Goal: Entertainment & Leisure: Consume media (video, audio)

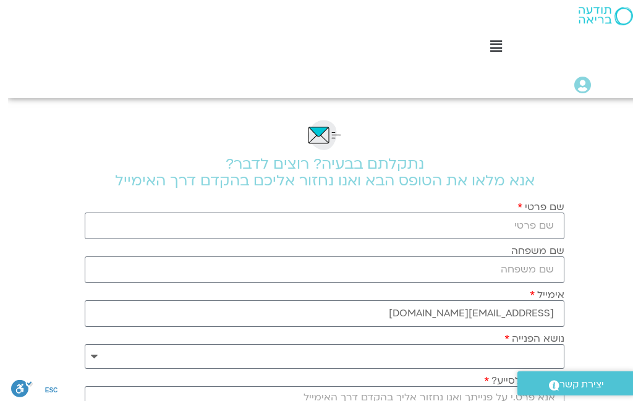
scroll to position [0, -8]
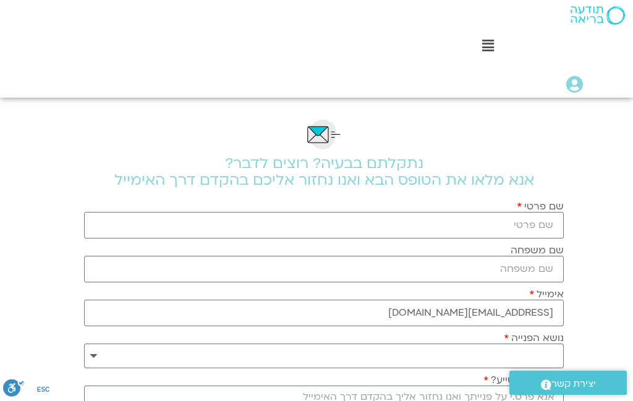
click at [197, 2] on div "Main Menu קורסים ופעילות לוח שידורים התכניות שלי קורסים ההקלטות שלי מועדון תודע…" at bounding box center [316, 49] width 633 height 98
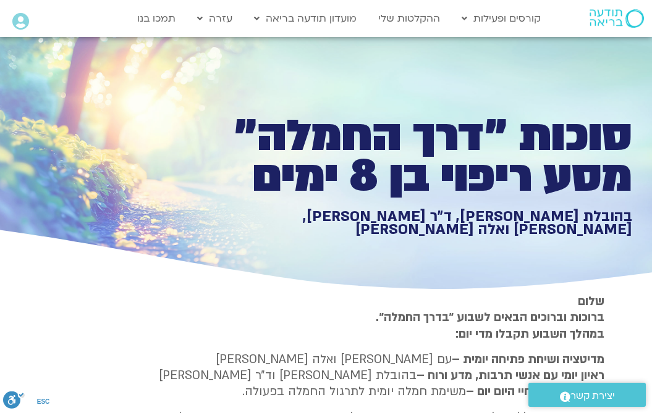
scroll to position [879, -9]
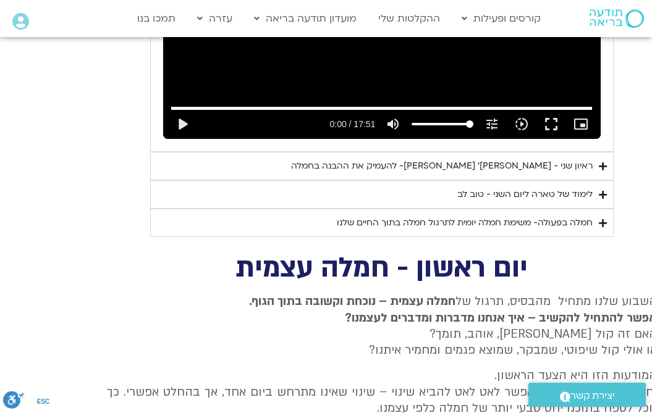
click at [465, 294] on p "השבוע שלנו מתחיל מהבסיס, תרגול של חמלה עצמית – נוכחת וקשובה בתוך הגוף. אפשר להת…" at bounding box center [382, 327] width 550 height 66
type input "1.48"
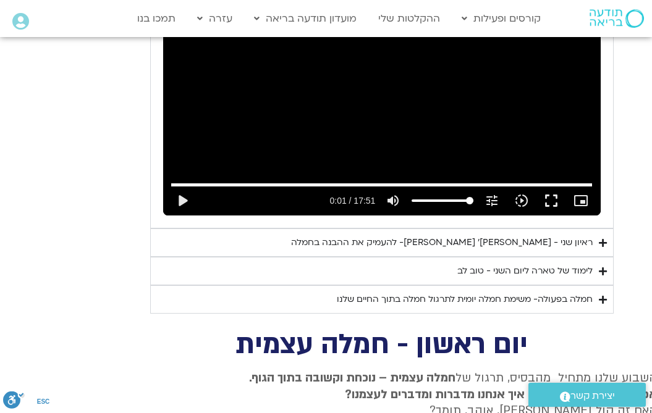
scroll to position [0, 0]
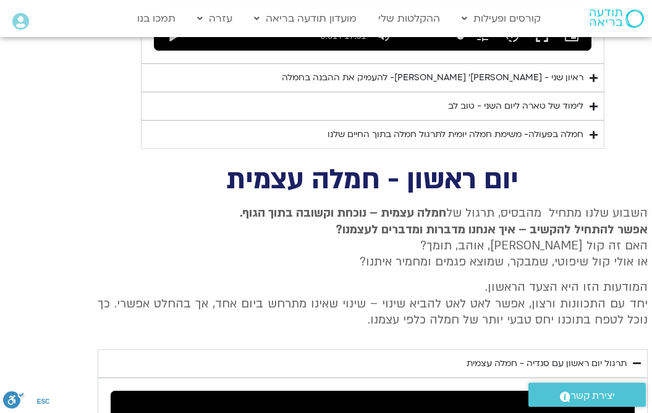
scroll to position [968, 0]
click at [627, 357] on div "תרגול יום ראשון עם סנדיה - חמלה עצמית" at bounding box center [547, 364] width 160 height 15
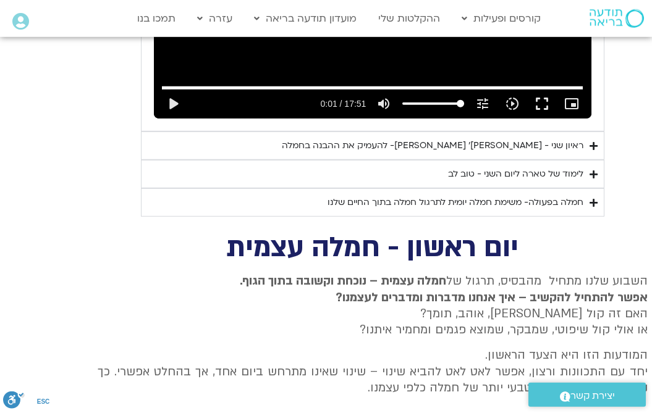
scroll to position [907, 0]
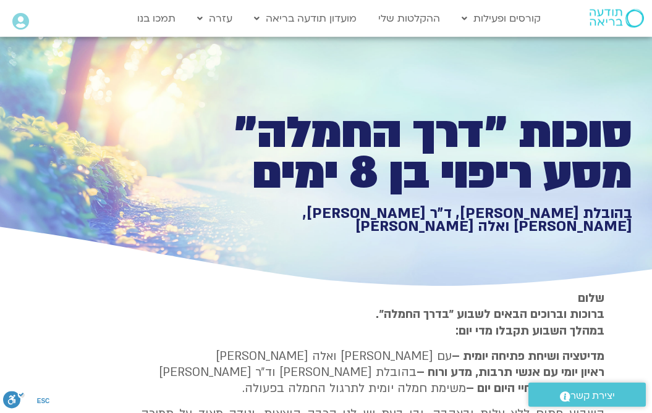
scroll to position [0, 0]
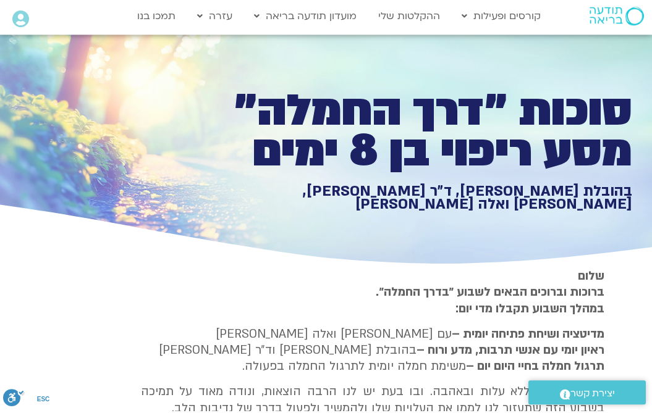
click at [525, 195] on h1 "בהובלת [PERSON_NAME], ד״ר [PERSON_NAME], [PERSON_NAME] ואלה [PERSON_NAME]" at bounding box center [418, 200] width 428 height 27
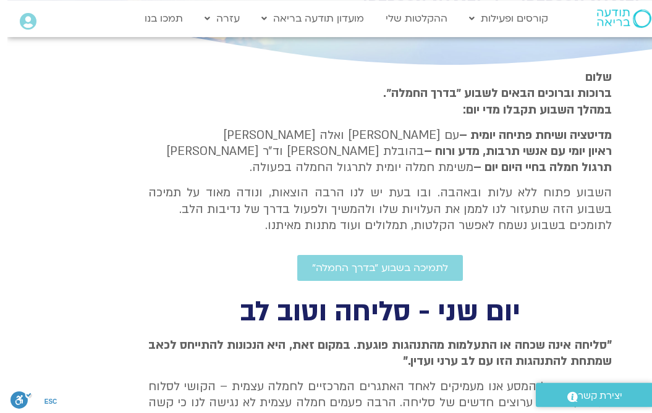
scroll to position [224, -7]
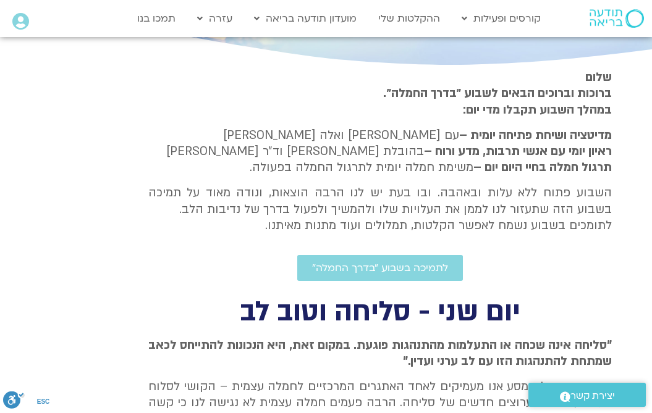
click at [543, 159] on b "תרגול חמלה בחיי היום יום –" at bounding box center [542, 167] width 138 height 16
click at [442, 345] on span ""סליחה אינה שכחה או התעלמות מהתנהגות פוגעת. במקום זאת, היא הנכונות להתייחס לכאב…" at bounding box center [379, 353] width 463 height 32
click at [593, 356] on span ""סליחה אינה שכחה או התעלמות מהתנהגות פוגעת. במקום זאת, היא הנכונות להתייחס לכאב…" at bounding box center [379, 353] width 463 height 32
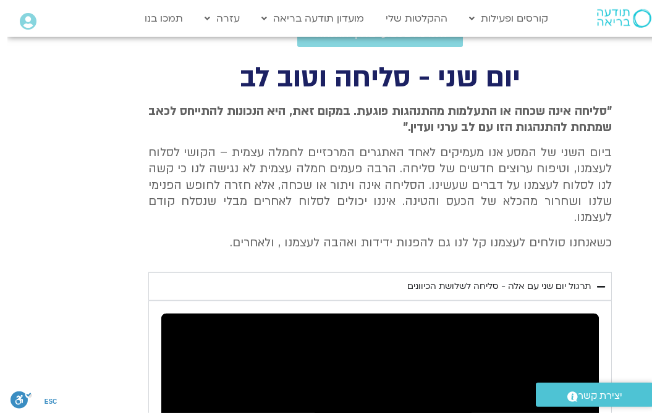
scroll to position [457, -7]
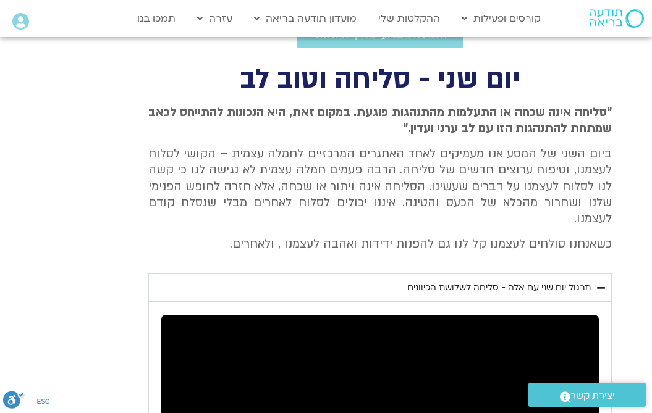
click at [523, 172] on span "ביום השני של המסע אנו מעמיקים לאחד האתגרים המרכזיים לחמלה עצמית – הקושי לסלוח ל…" at bounding box center [379, 187] width 463 height 82
click at [476, 281] on div "תרגול יום שני עם אלה - סליחה לשלושת הכיוונים" at bounding box center [499, 288] width 184 height 15
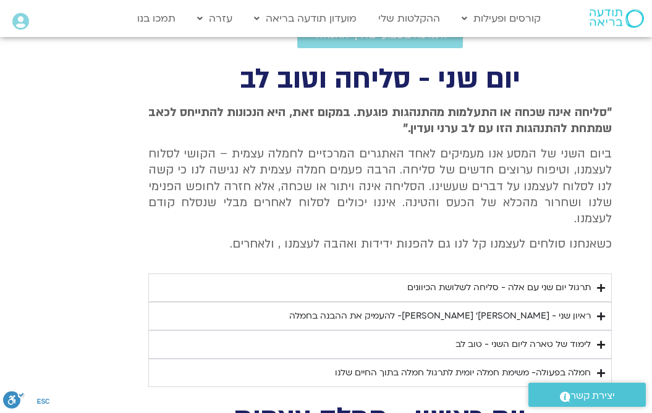
click at [549, 281] on div "תרגול יום שני עם אלה - סליחה לשלושת הכיוונים" at bounding box center [499, 288] width 184 height 15
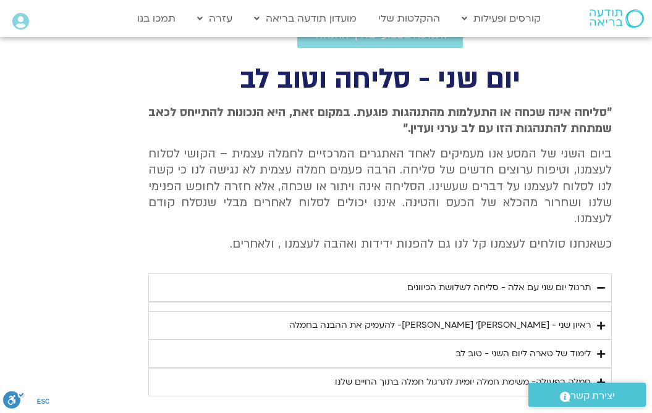
click at [559, 281] on div "תרגול יום שני עם אלה - סליחה לשלושת הכיוונים" at bounding box center [499, 288] width 184 height 15
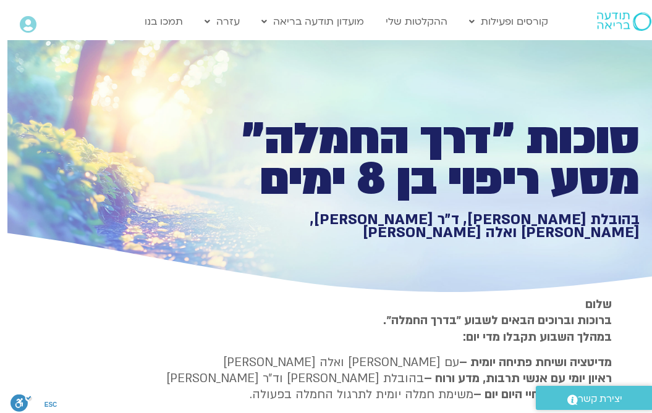
scroll to position [0, -7]
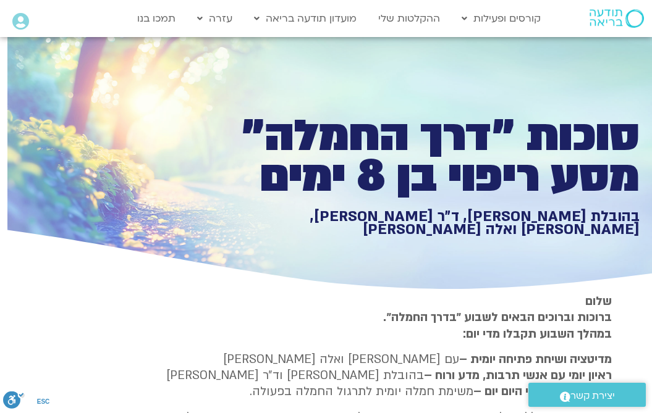
type input "13.48"
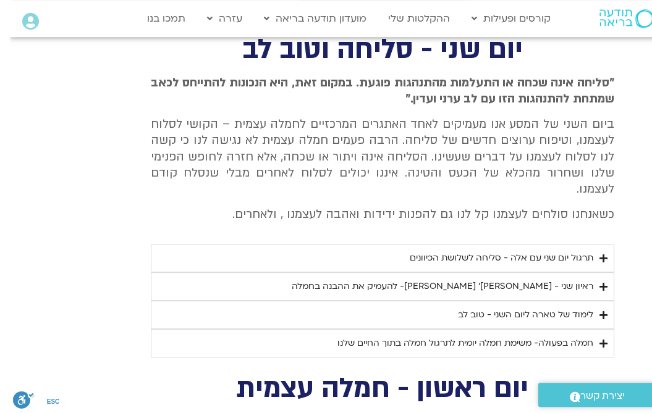
scroll to position [487, -9]
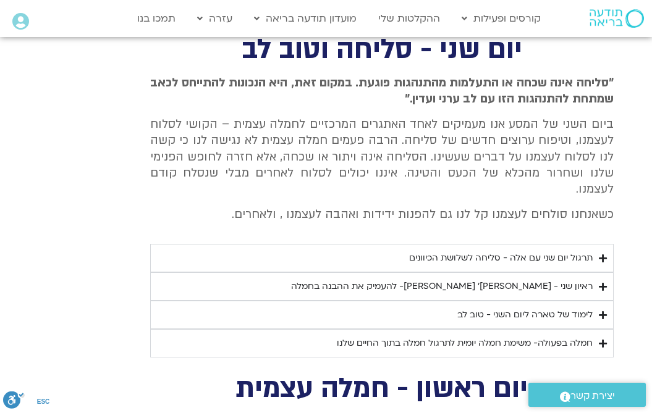
click at [592, 252] on summary "תרגול יום שני עם אלה - סליחה לשלושת הכיוונים" at bounding box center [381, 258] width 463 height 28
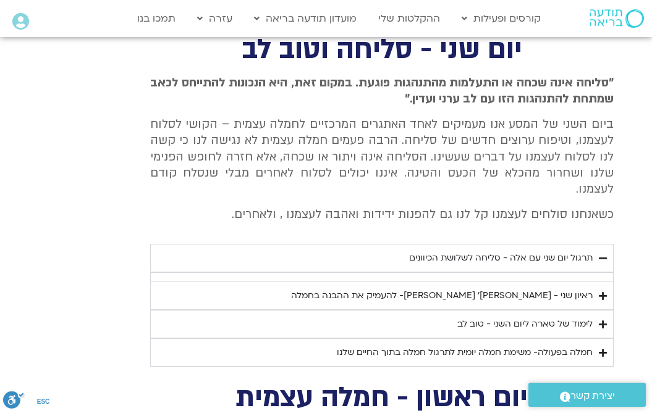
click at [608, 244] on summary "תרגול יום שני עם אלה - סליחה לשלושת הכיוונים" at bounding box center [381, 258] width 463 height 28
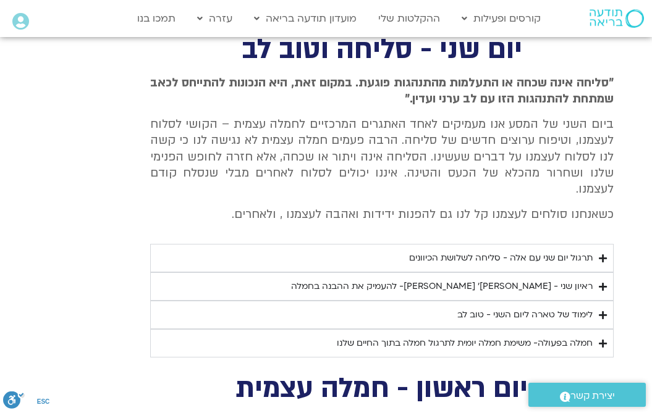
click at [590, 273] on summary "ראיון שני - [PERSON_NAME]׳ [PERSON_NAME]- להעמיק את ההבנה בחמלה" at bounding box center [381, 287] width 463 height 28
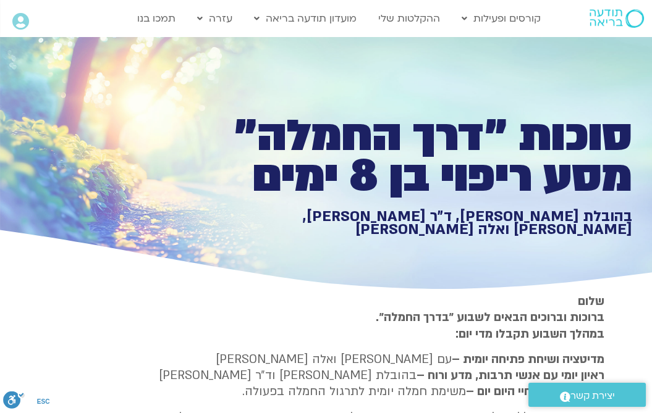
scroll to position [0, -6]
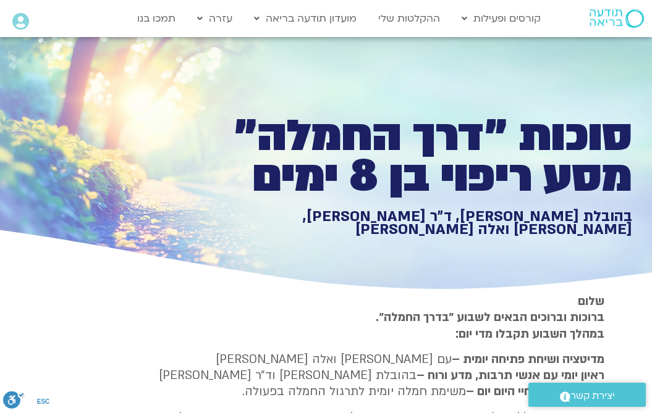
type input "1.48"
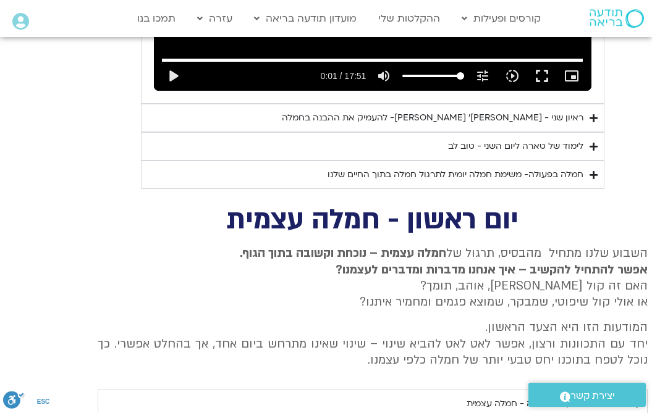
scroll to position [928, 0]
click at [636, 399] on icon "Accordion. Open links with Enter or Space, close with Escape, and navigate with…" at bounding box center [637, 403] width 8 height 9
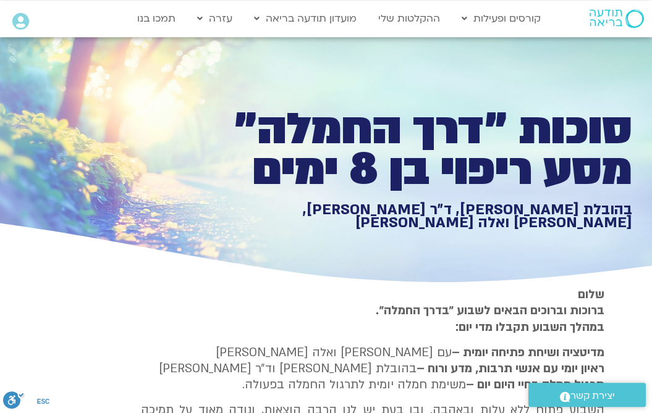
scroll to position [0, 0]
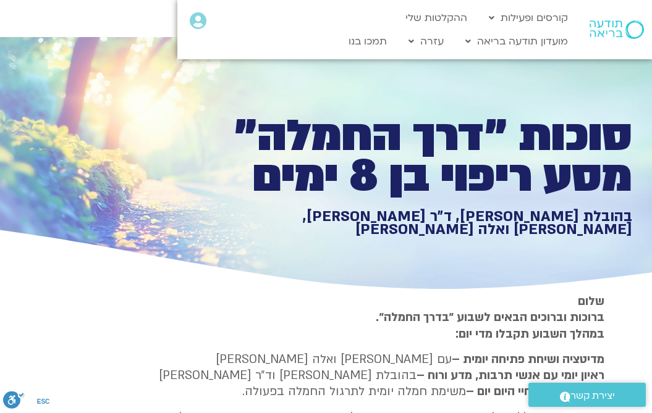
type input "13.48"
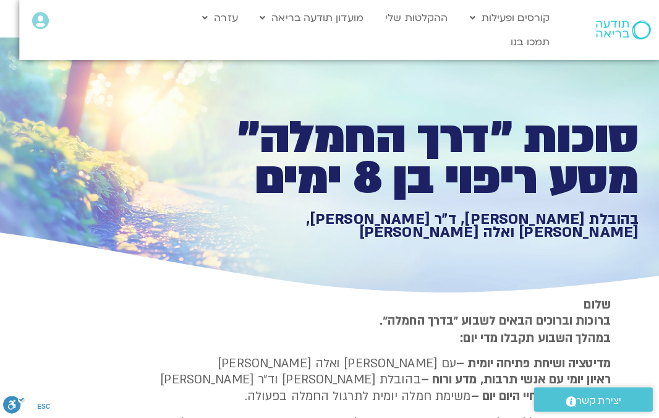
scroll to position [0, -13]
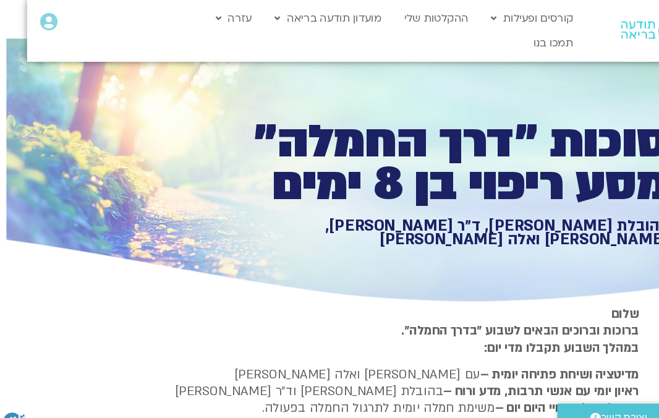
type input "9.48"
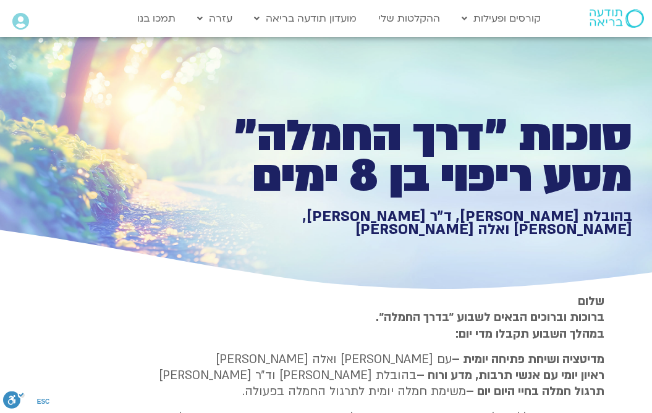
scroll to position [1180, 0]
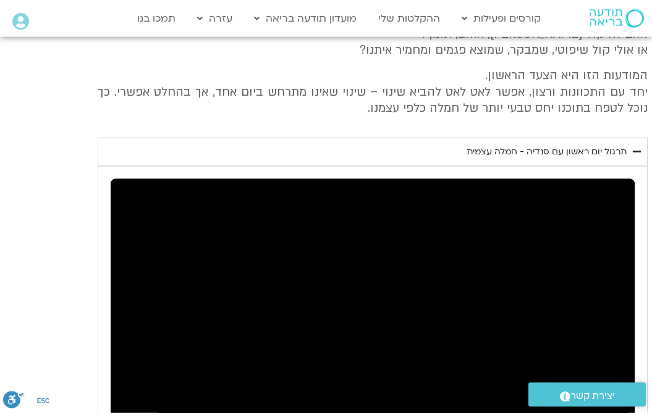
type input "1.48"
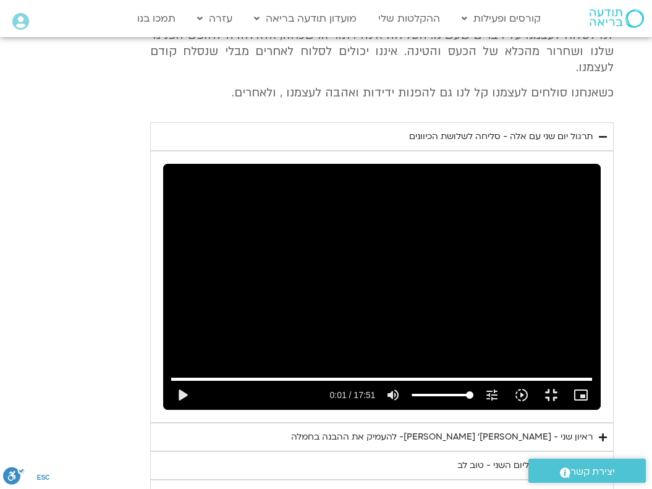
scroll to position [612, -9]
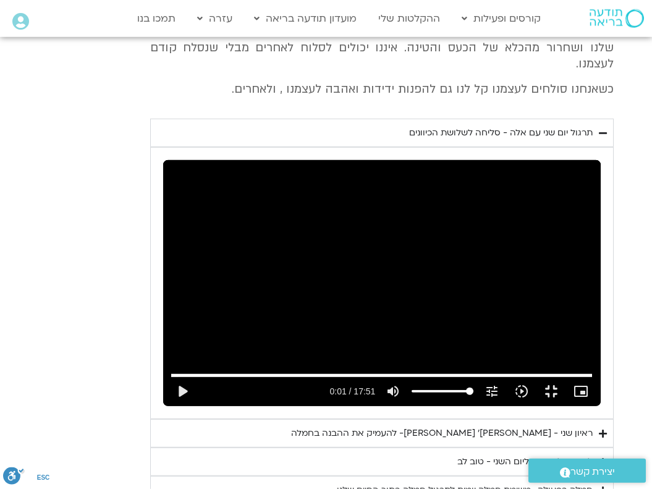
click at [603, 413] on icon "Accordion. Open links with Enter or Space, close with Escape, and navigate with…" at bounding box center [603, 461] width 8 height 9
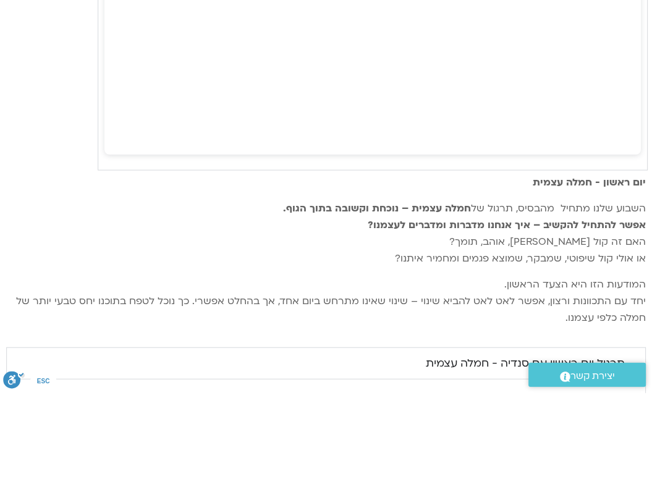
scroll to position [0, 0]
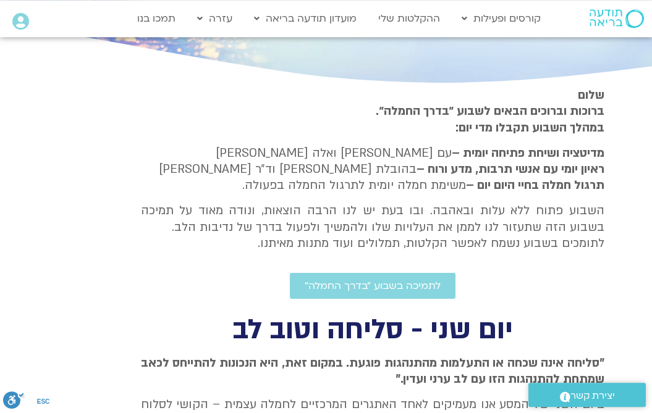
scroll to position [69, 0]
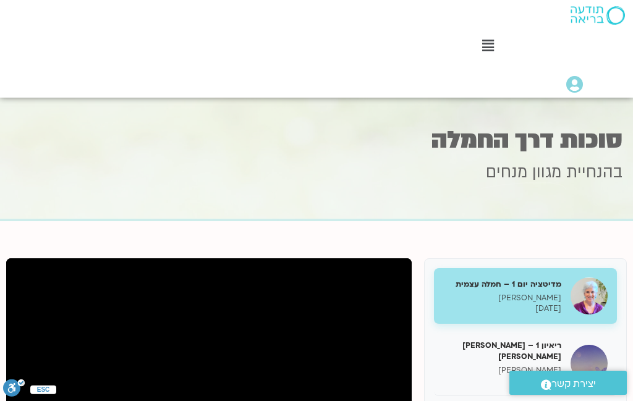
type input "1.48"
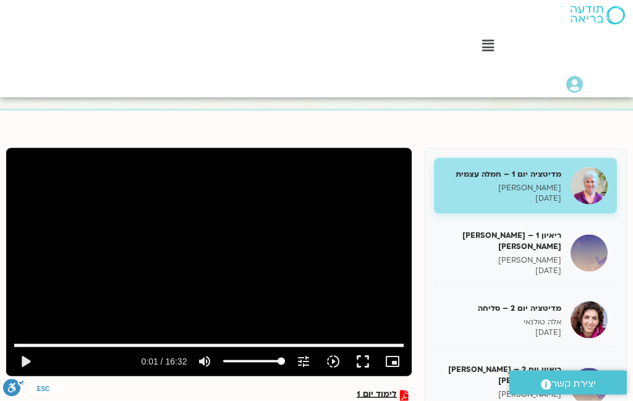
scroll to position [109, 0]
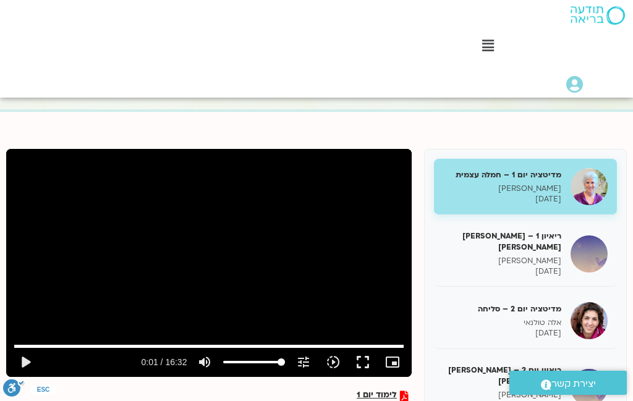
click at [578, 188] on img at bounding box center [588, 186] width 37 height 37
type input "1.48"
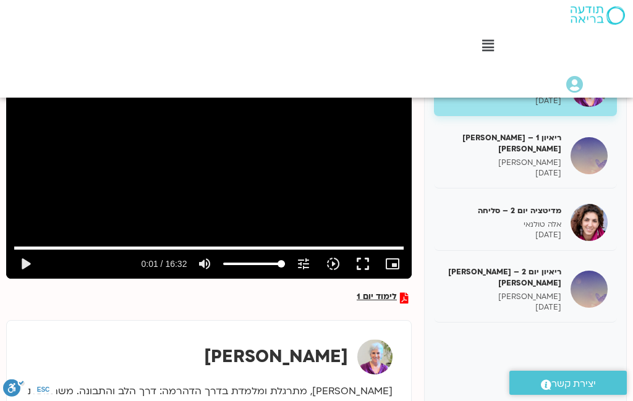
scroll to position [211, 0]
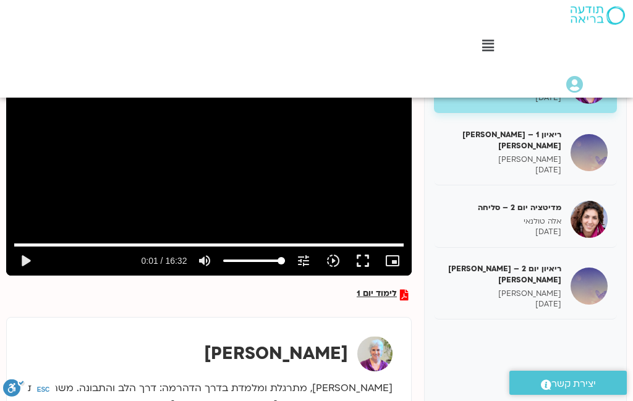
click at [373, 336] on img at bounding box center [374, 353] width 35 height 35
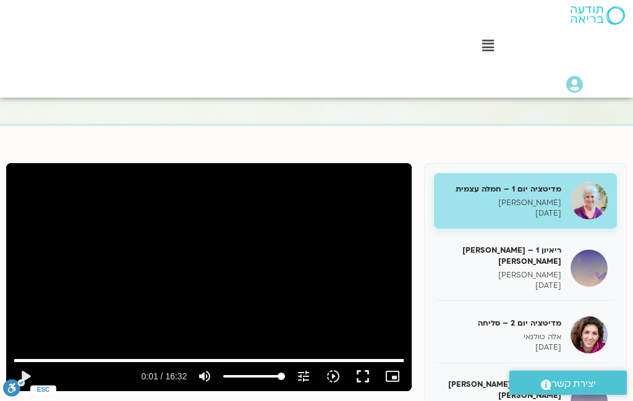
scroll to position [99, 0]
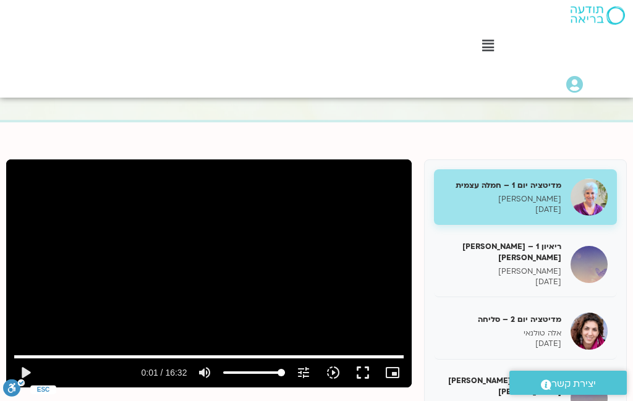
click at [381, 182] on div "לימוד יום 1 מדיטציה יום 1 – חמלה עצמית סנדיה בר קמה 08/10/2025 ריאיון 1 – טארה …" at bounding box center [316, 389] width 620 height 461
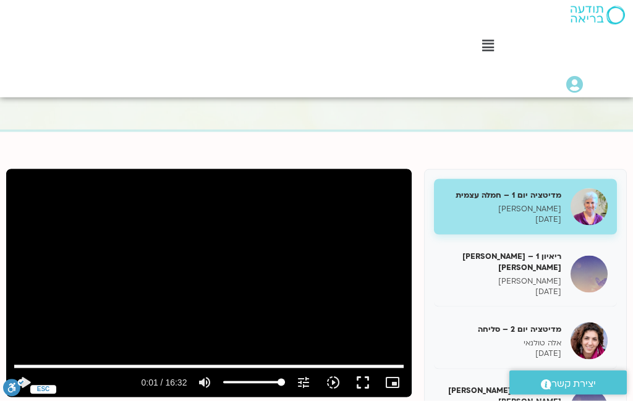
scroll to position [90, 0]
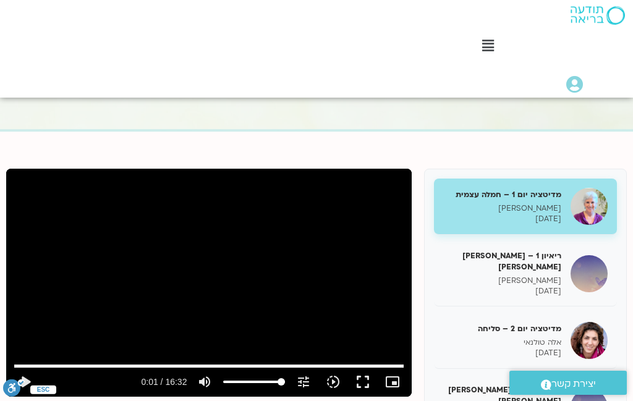
click at [593, 203] on img at bounding box center [588, 206] width 37 height 37
type input "1.48"
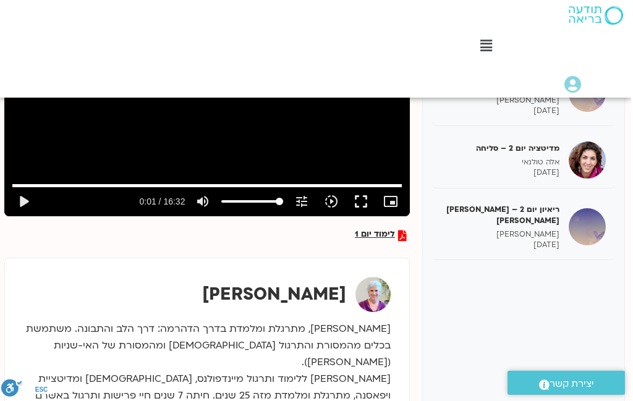
scroll to position [270, 0]
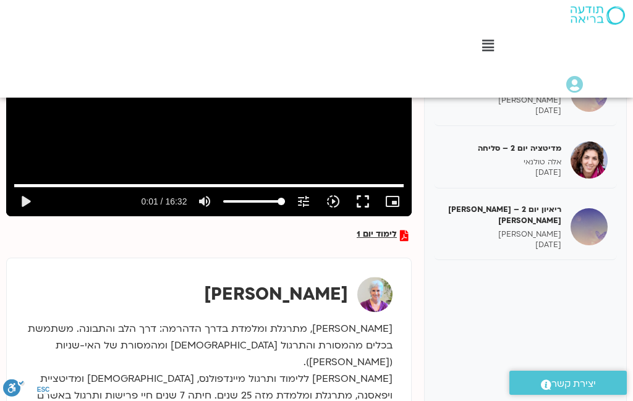
click at [557, 145] on div "מדיטציה יום 2 – סליחה אלה טולנאי 09/10/2025" at bounding box center [502, 160] width 118 height 35
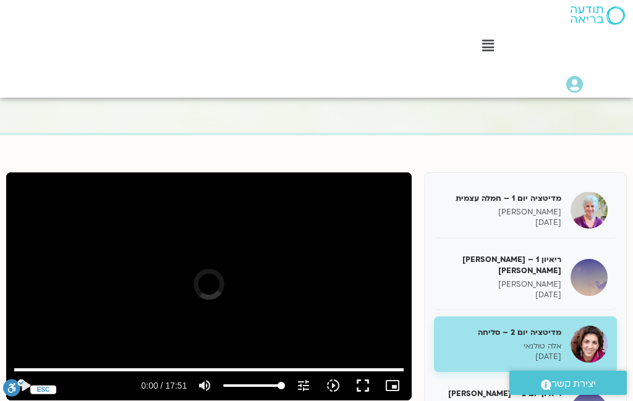
type input "1.48"
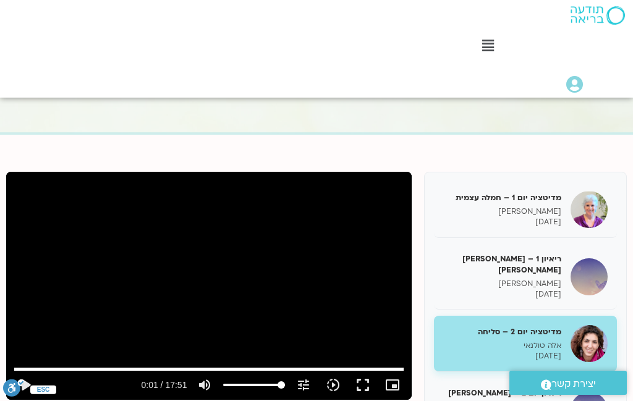
click at [588, 269] on img at bounding box center [588, 276] width 37 height 37
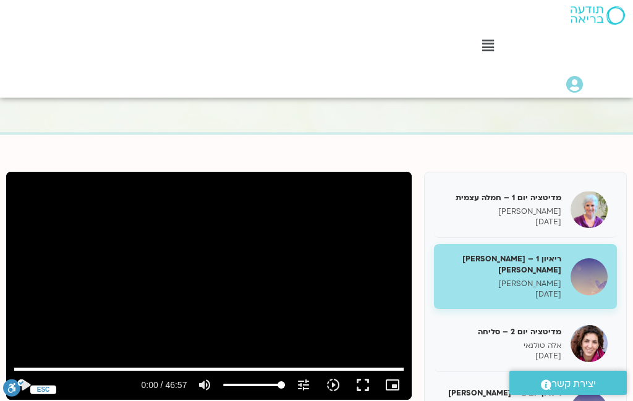
type input "1.4666667"
click at [545, 213] on p "סנדיה בר קמה" at bounding box center [502, 211] width 118 height 11
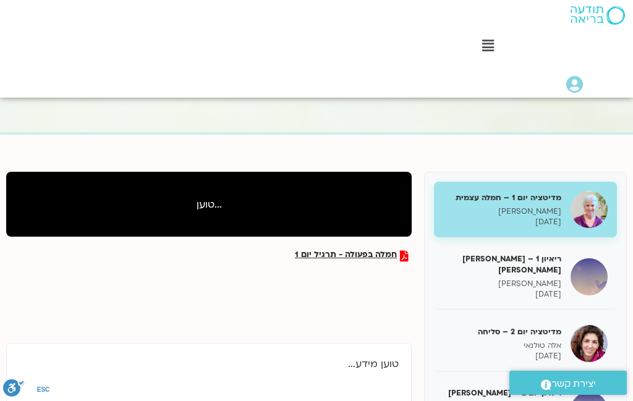
click at [549, 209] on p "סנדיה בר קמה" at bounding box center [502, 211] width 118 height 11
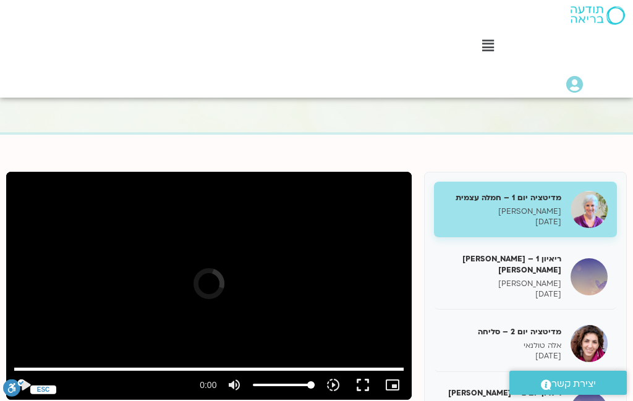
type input "1.48"
click at [535, 289] on p "08/10/2025" at bounding box center [502, 294] width 118 height 11
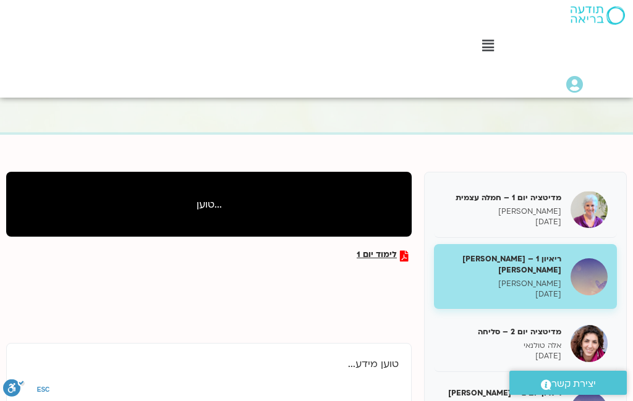
click at [549, 279] on p "טארה בראך" at bounding box center [502, 284] width 118 height 11
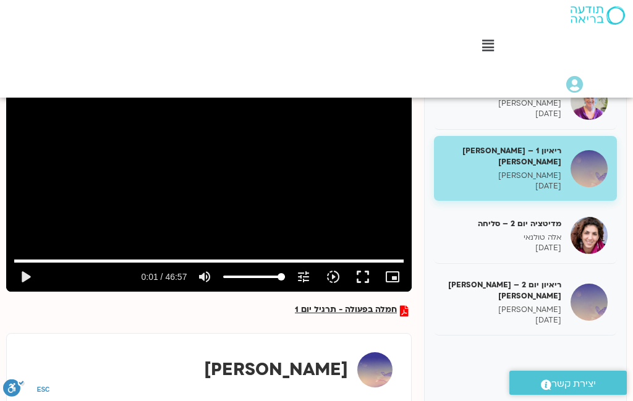
scroll to position [251, 0]
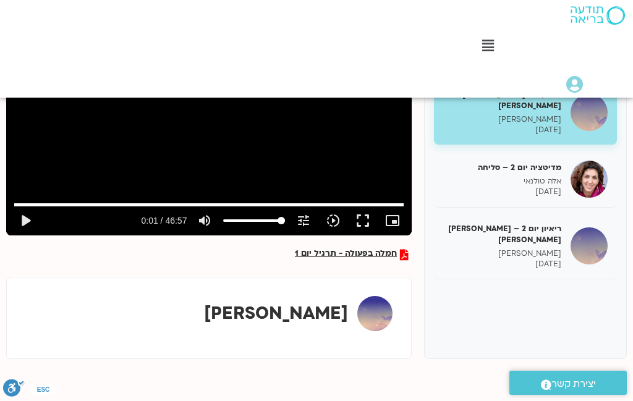
type input "1.4666667"
click at [359, 296] on img at bounding box center [374, 313] width 35 height 35
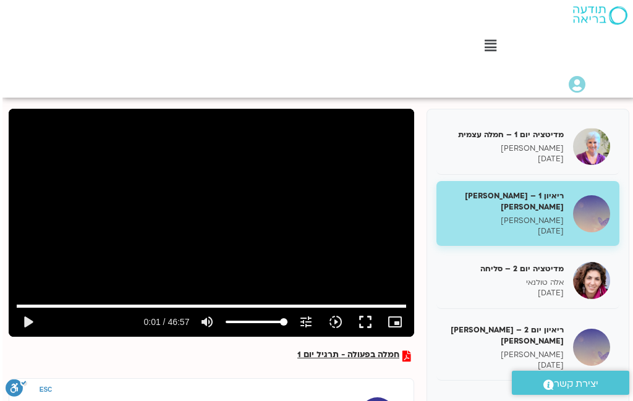
scroll to position [150, -2]
click at [380, 350] on span "חמלה בפעולה - תרגיל יום 1" at bounding box center [348, 355] width 102 height 11
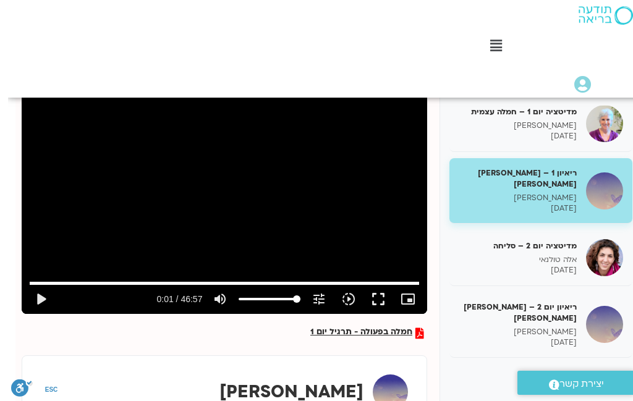
click at [583, 312] on div "ריאיון יום 2 – טארה בראך ודן סיגל טארה בראך 09/10/2025" at bounding box center [532, 325] width 183 height 66
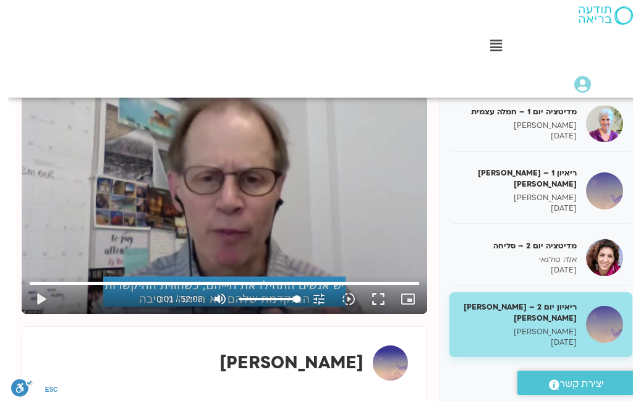
type input "1.4666667"
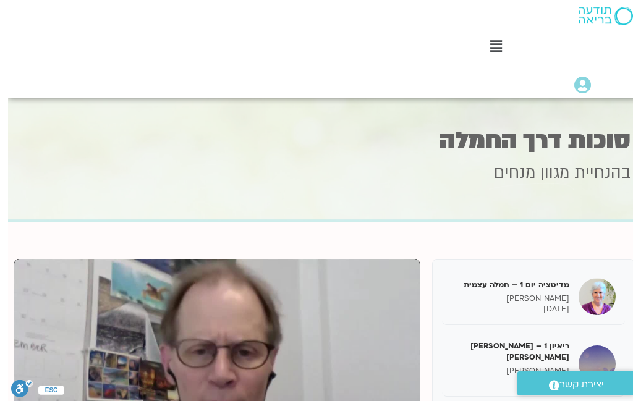
scroll to position [0, -8]
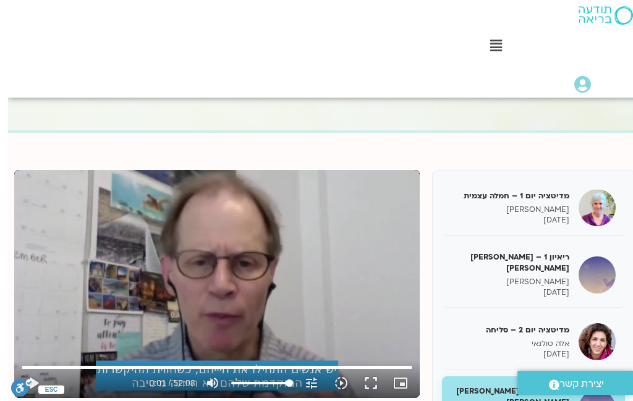
scroll to position [89, -8]
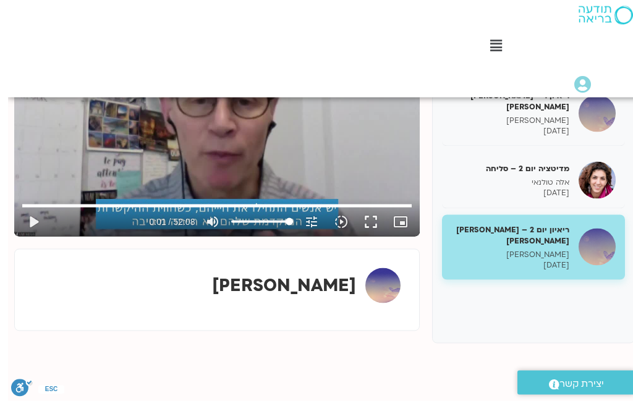
scroll to position [250, -8]
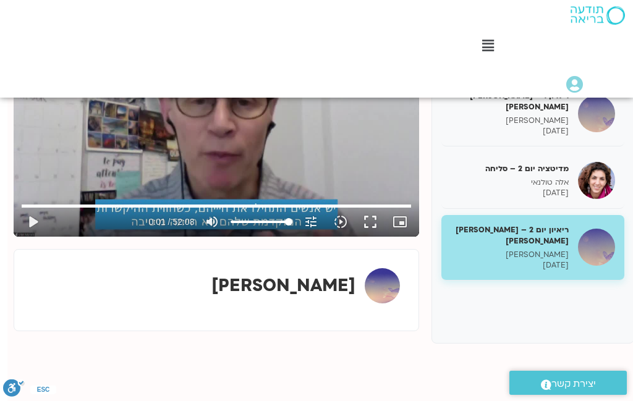
click at [605, 236] on img at bounding box center [596, 247] width 37 height 37
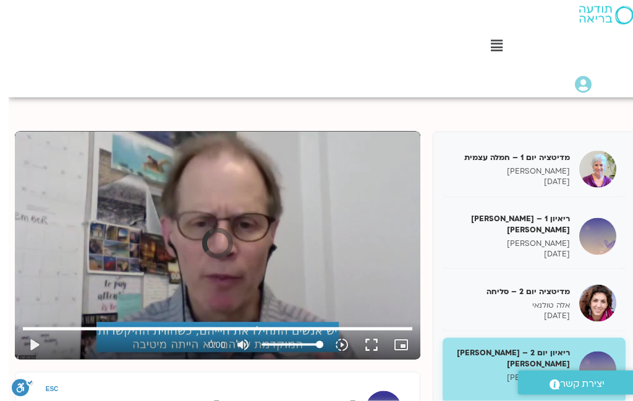
scroll to position [127, -8]
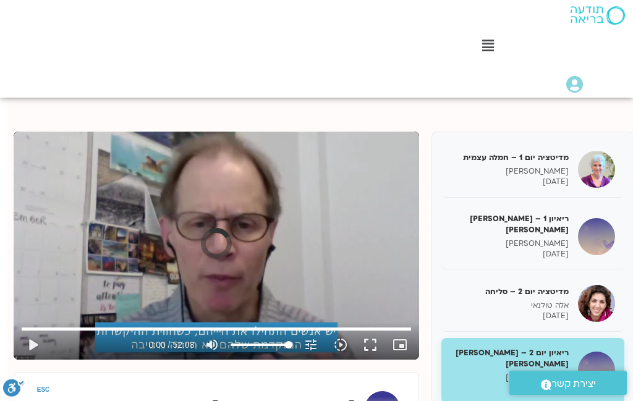
type input "1.4666667"
click at [597, 359] on img at bounding box center [596, 370] width 37 height 37
type input "1.4666667"
click at [501, 348] on h5 "ריאיון יום 2 – טארה בראך ודן סיגל" at bounding box center [510, 358] width 118 height 22
type input "1.4666667"
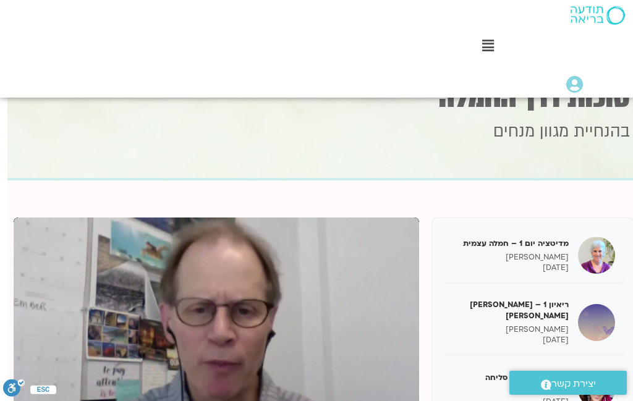
scroll to position [42, -8]
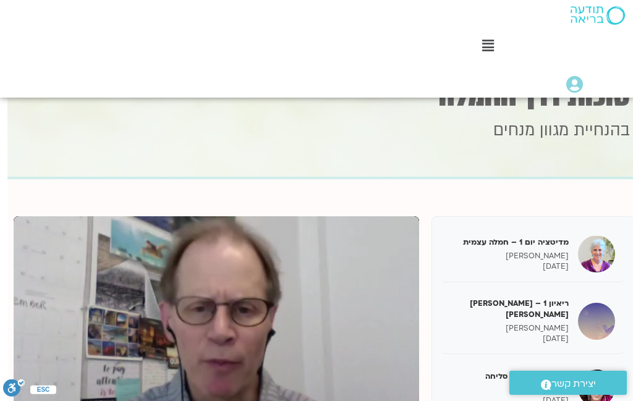
click at [517, 304] on h5 "ריאיון 1 – טארה בראך וכריסטין נף" at bounding box center [510, 309] width 118 height 22
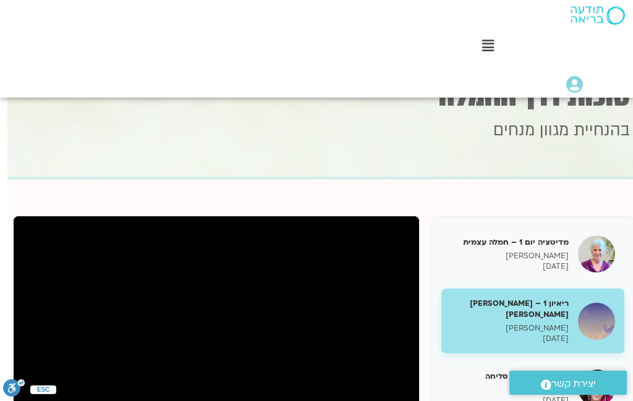
type input "1.4666667"
